Goal: Complete application form

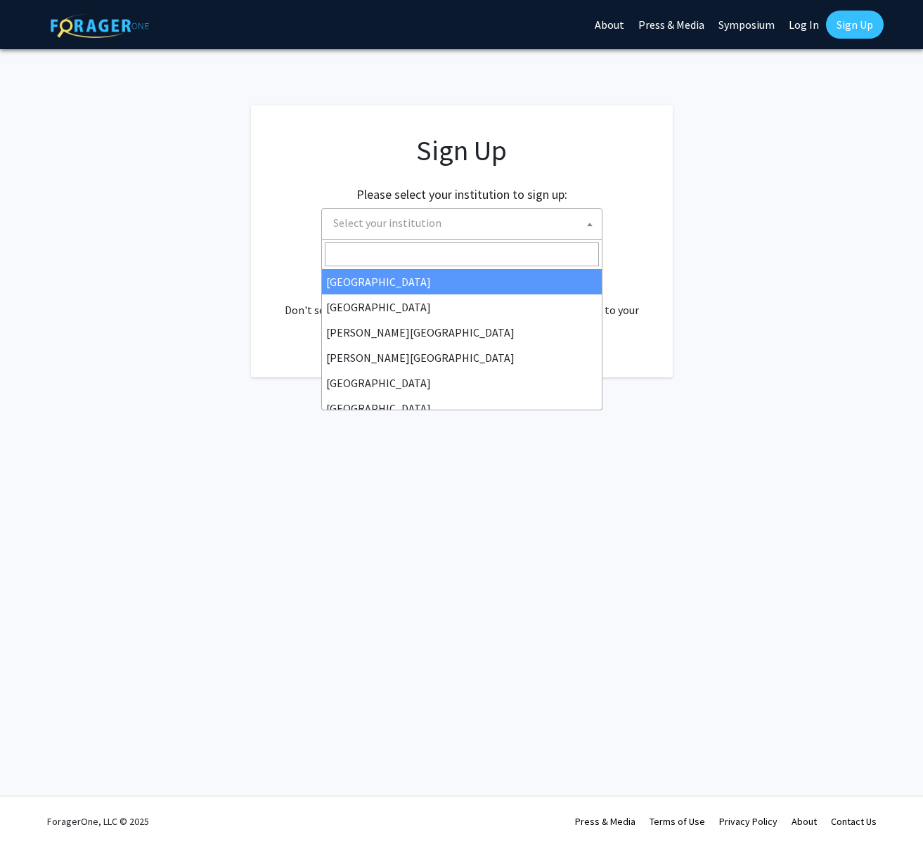
click at [432, 228] on span "Select your institution" at bounding box center [387, 223] width 108 height 14
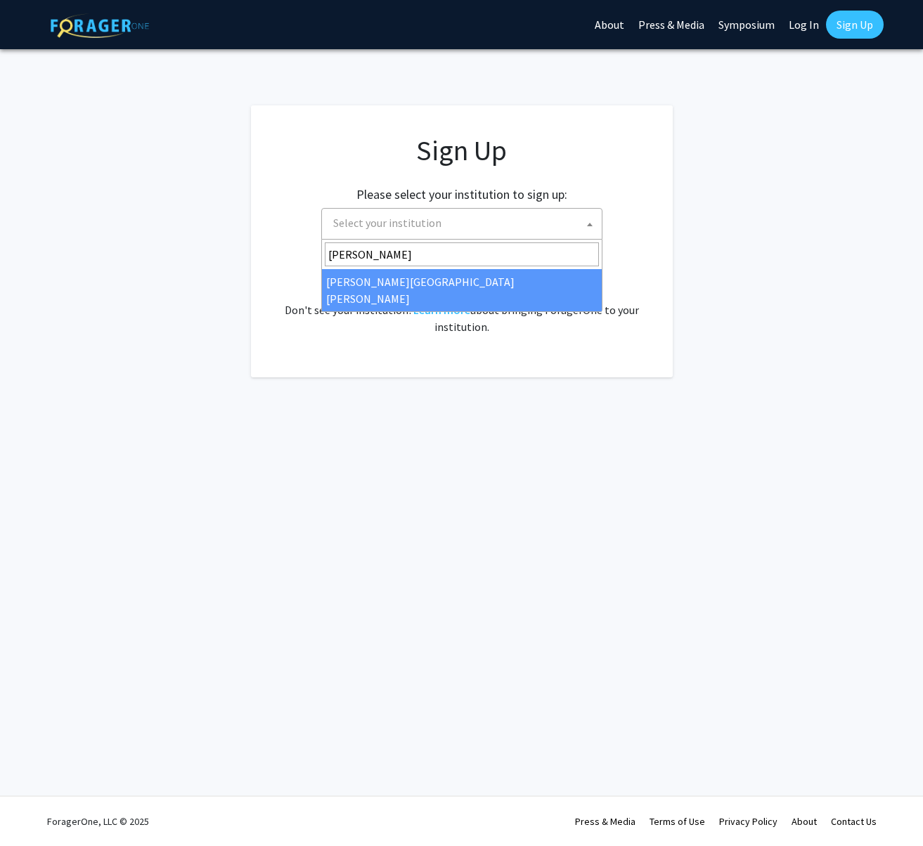
type input "john"
select select "1"
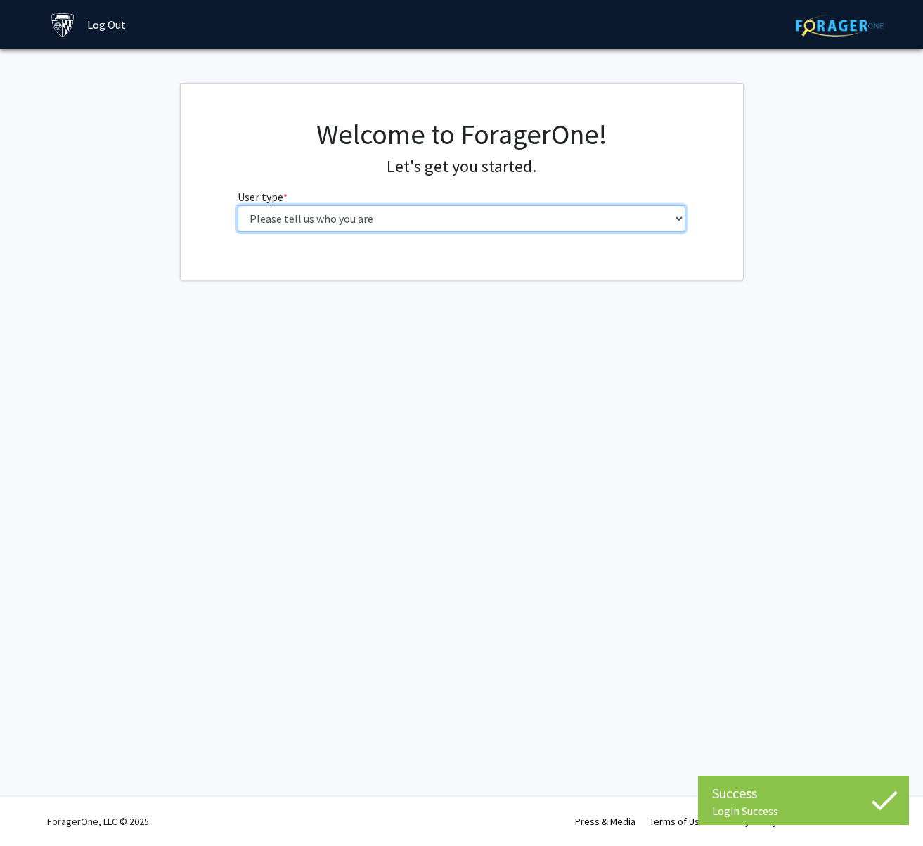
click at [363, 216] on select "Please tell us who you are Undergraduate Student Master's Student Doctoral Cand…" at bounding box center [461, 218] width 448 height 27
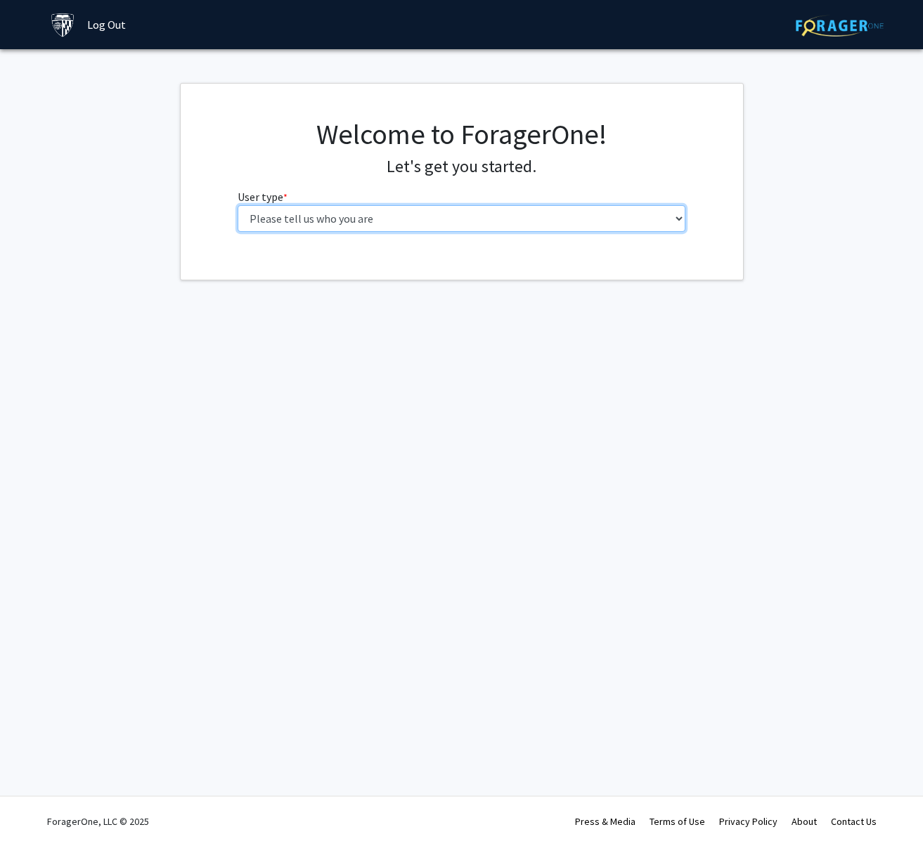
select select "2: masters"
click at [237, 205] on select "Please tell us who you are Undergraduate Student Master's Student Doctoral Cand…" at bounding box center [461, 218] width 448 height 27
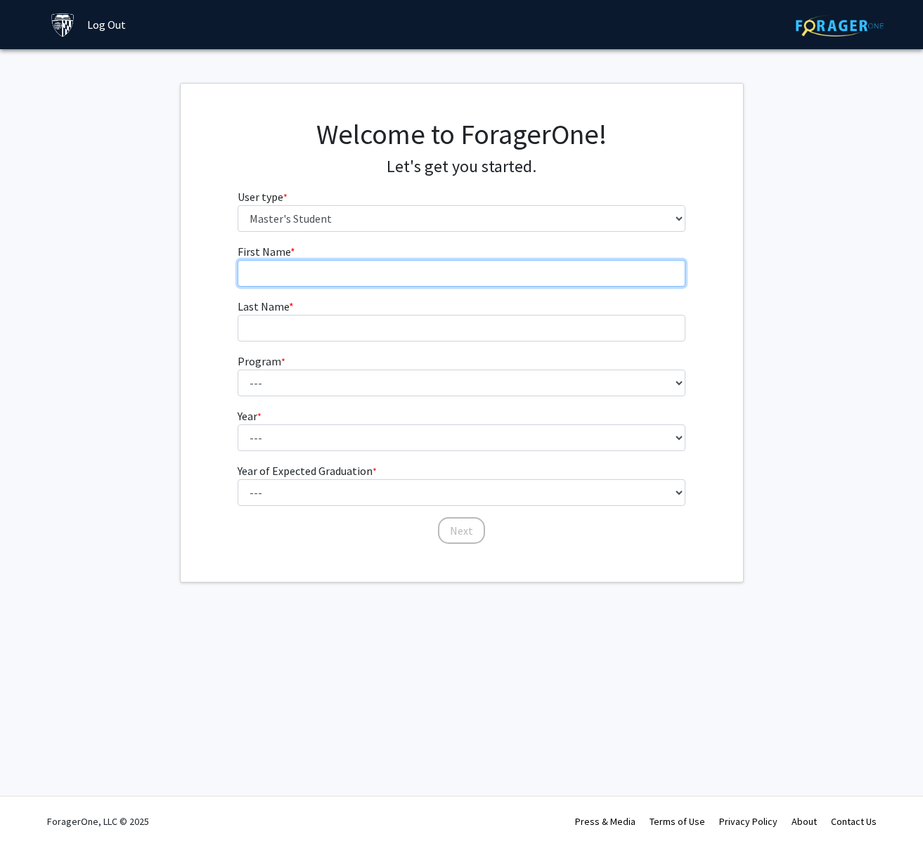
click at [376, 271] on input "First Name * required" at bounding box center [461, 273] width 448 height 27
type input "Savannah"
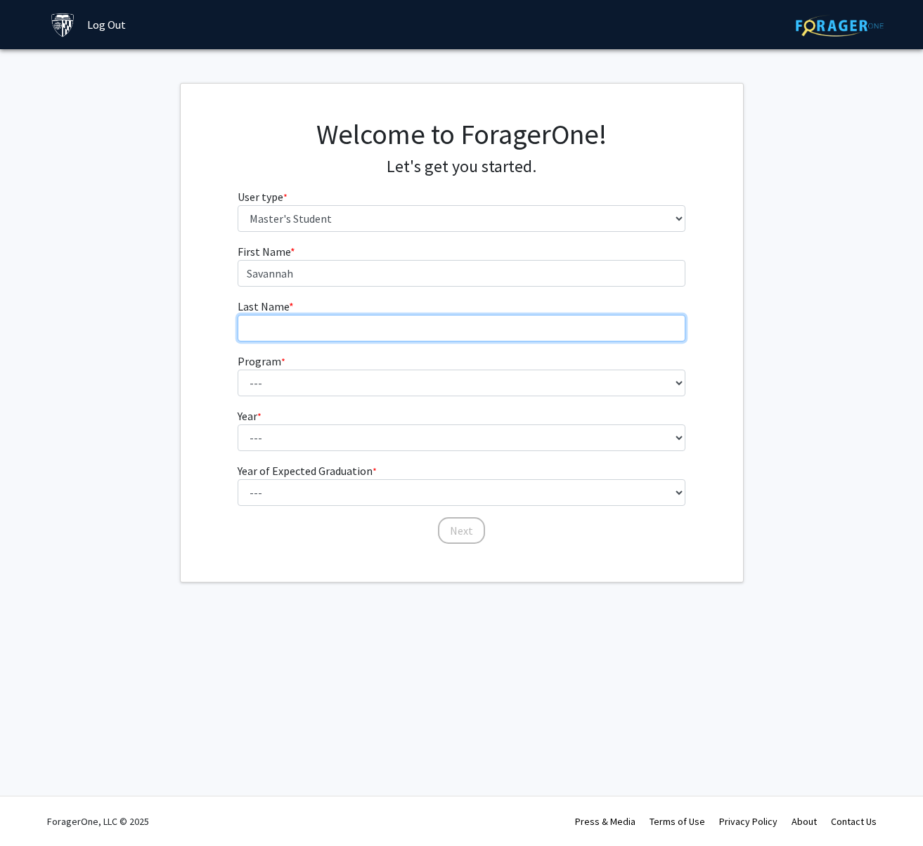
type input "[PERSON_NAME]"
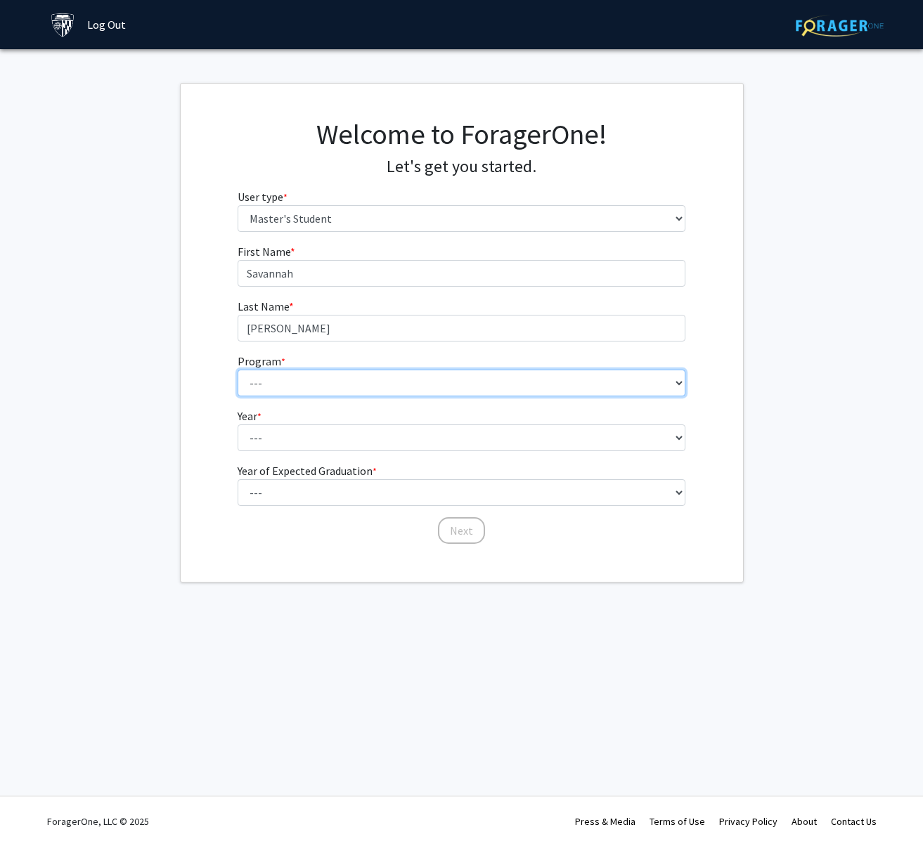
click at [315, 384] on select "--- Anatomy Education Applied and Computational Mathematics Applied Biomedical …" at bounding box center [461, 383] width 448 height 27
select select "112: 111"
click at [237, 370] on select "--- Anatomy Education Applied and Computational Mathematics Applied Biomedical …" at bounding box center [461, 383] width 448 height 27
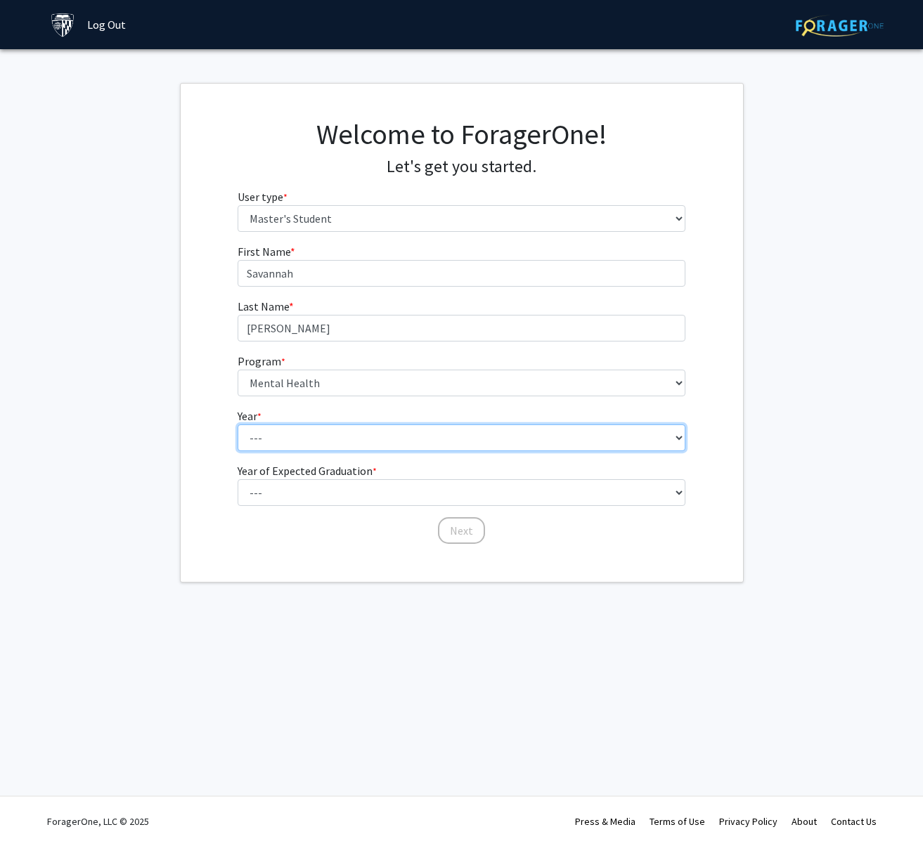
click at [327, 444] on select "--- First Year Second Year" at bounding box center [461, 437] width 448 height 27
select select "2: second_year"
click at [237, 424] on select "--- First Year Second Year" at bounding box center [461, 437] width 448 height 27
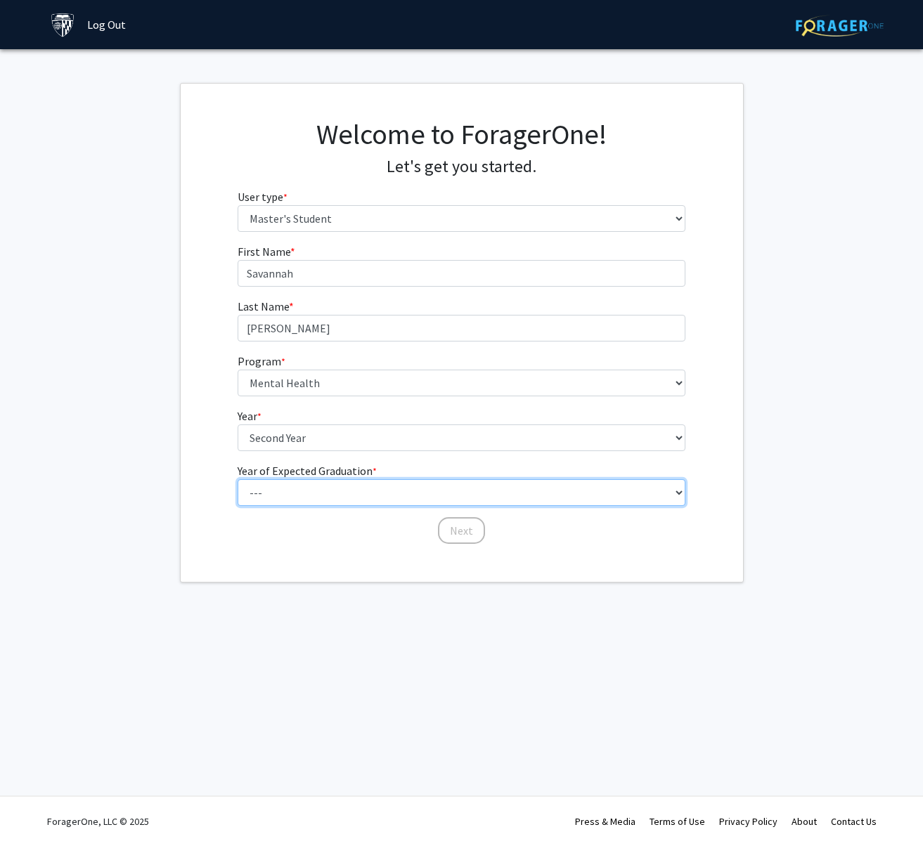
click at [334, 500] on select "--- 2025 2026 2027 2028 2029 2030 2031 2032 2033 2034" at bounding box center [461, 492] width 448 height 27
select select "3: 2027"
click at [237, 479] on select "--- 2025 2026 2027 2028 2029 2030 2031 2032 2033 2034" at bounding box center [461, 492] width 448 height 27
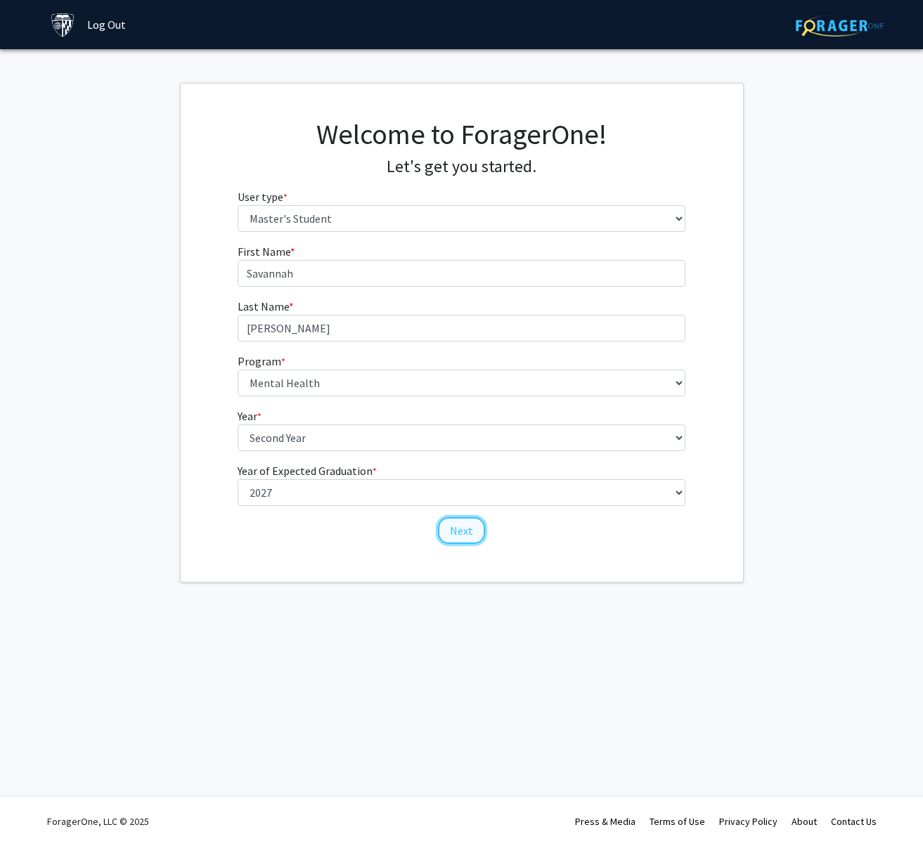
click at [460, 529] on button "Next" at bounding box center [461, 530] width 47 height 27
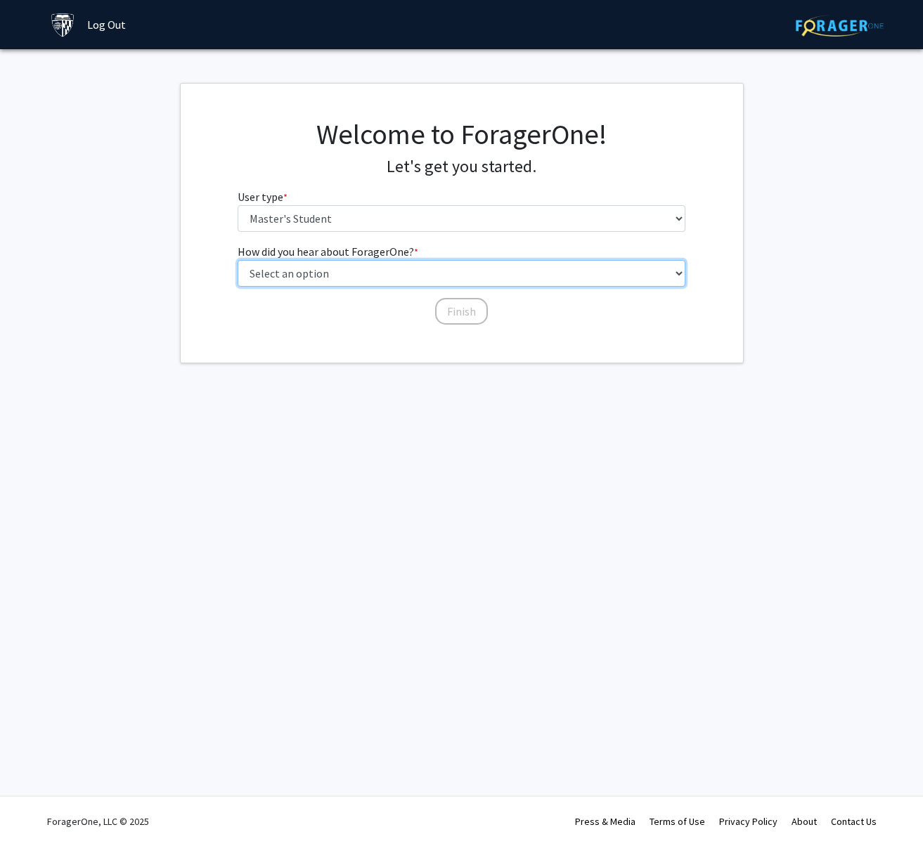
click at [355, 275] on select "Select an option Peer/student recommendation Faculty/staff recommendation Unive…" at bounding box center [461, 273] width 448 height 27
select select "3: university_website"
click at [237, 260] on select "Select an option Peer/student recommendation Faculty/staff recommendation Unive…" at bounding box center [461, 273] width 448 height 27
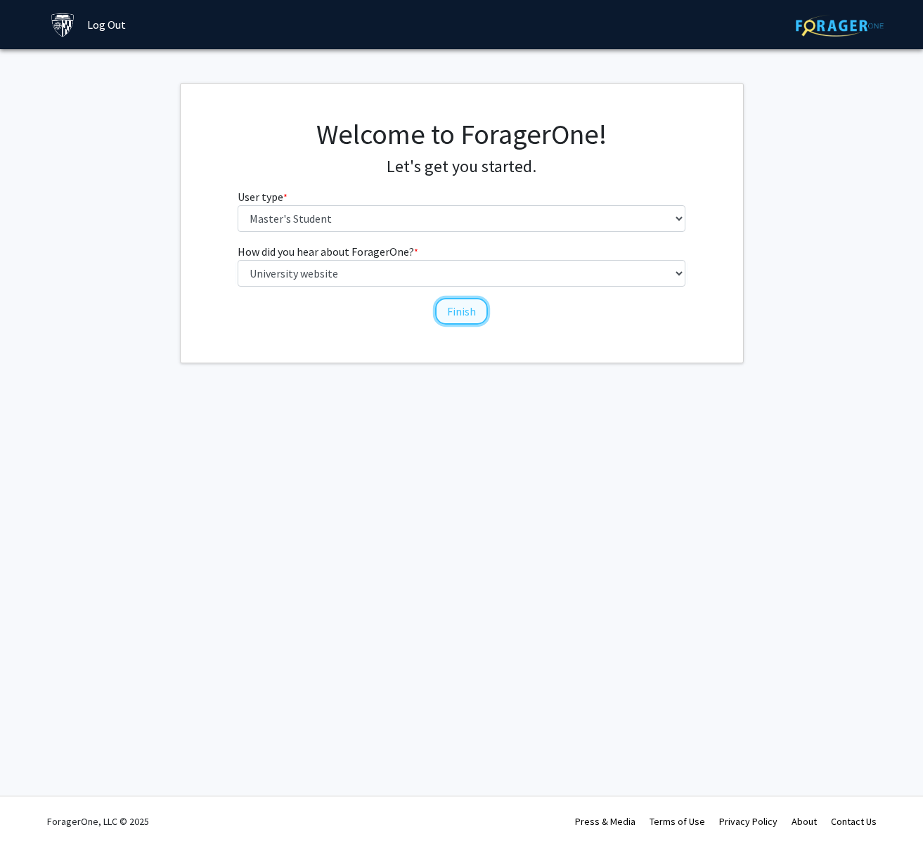
click at [467, 308] on button "Finish" at bounding box center [461, 311] width 53 height 27
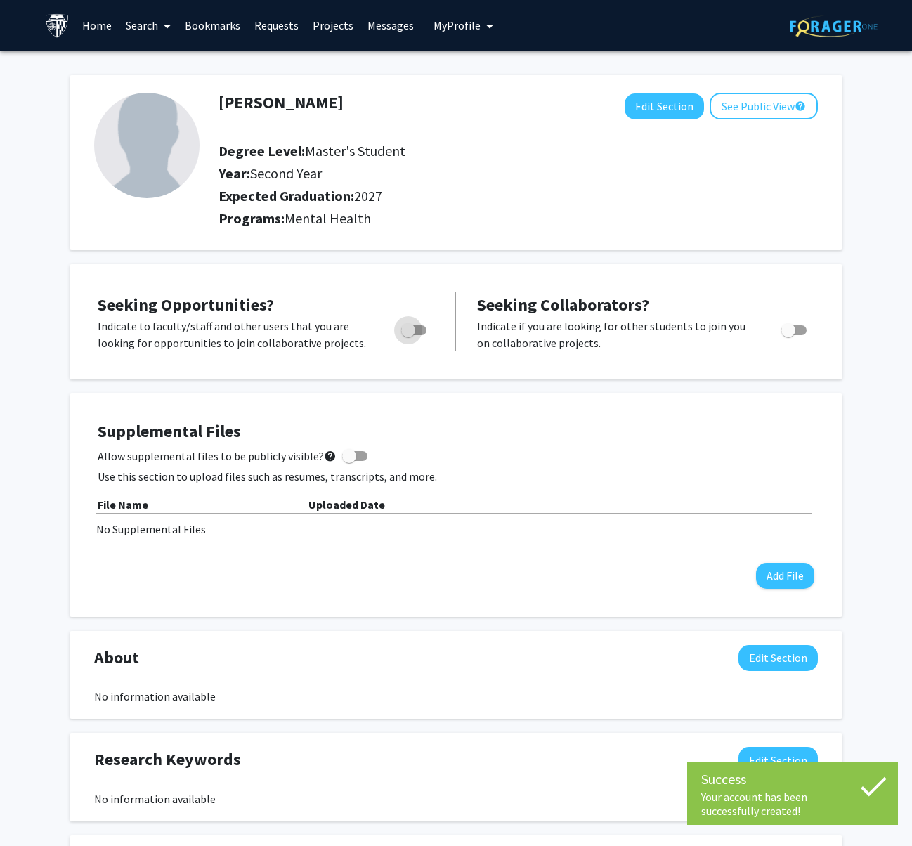
click at [406, 332] on span "Toggle" at bounding box center [408, 330] width 14 height 14
click at [408, 335] on input "Are you actively seeking opportunities?" at bounding box center [408, 335] width 1 height 1
checkbox input "true"
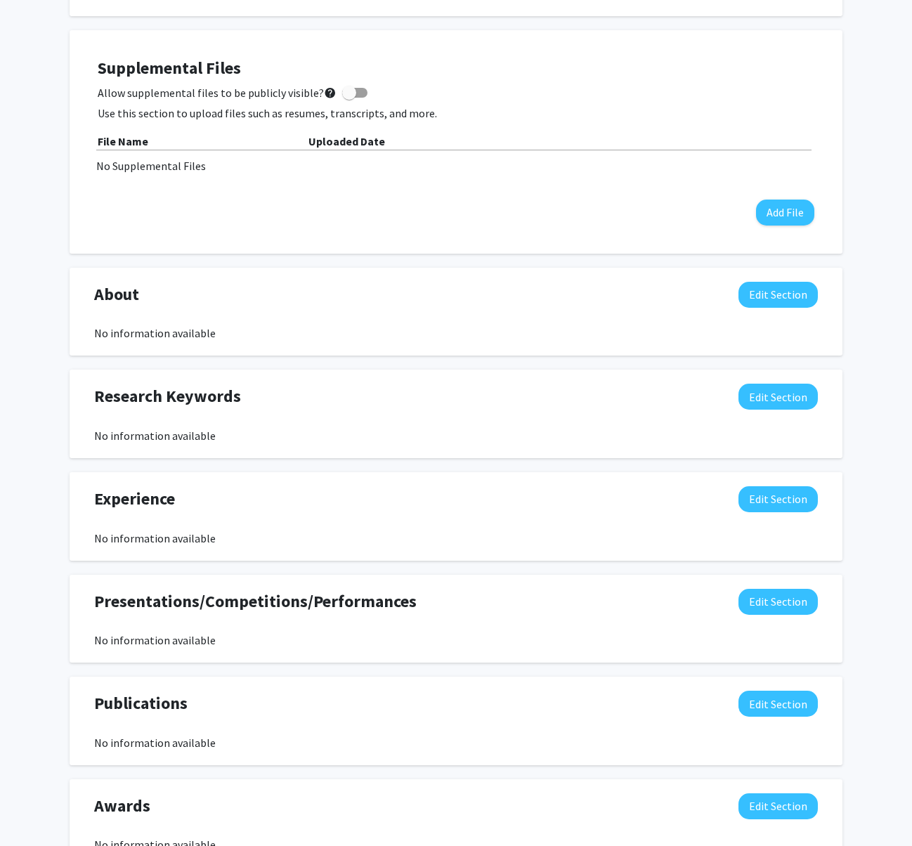
scroll to position [472, 0]
